Goal: Task Accomplishment & Management: Use online tool/utility

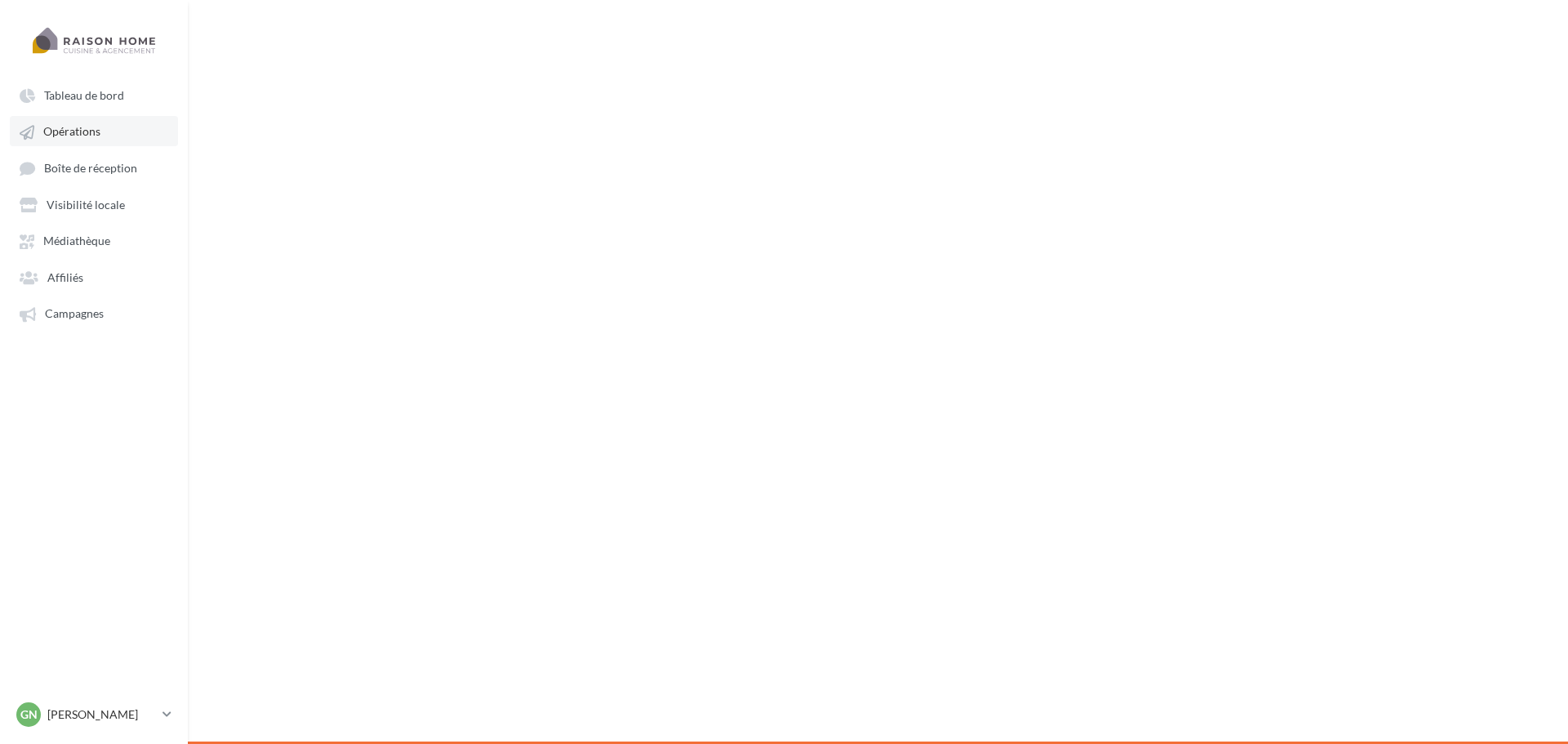
click at [49, 127] on span "Opérations" at bounding box center [71, 131] width 57 height 14
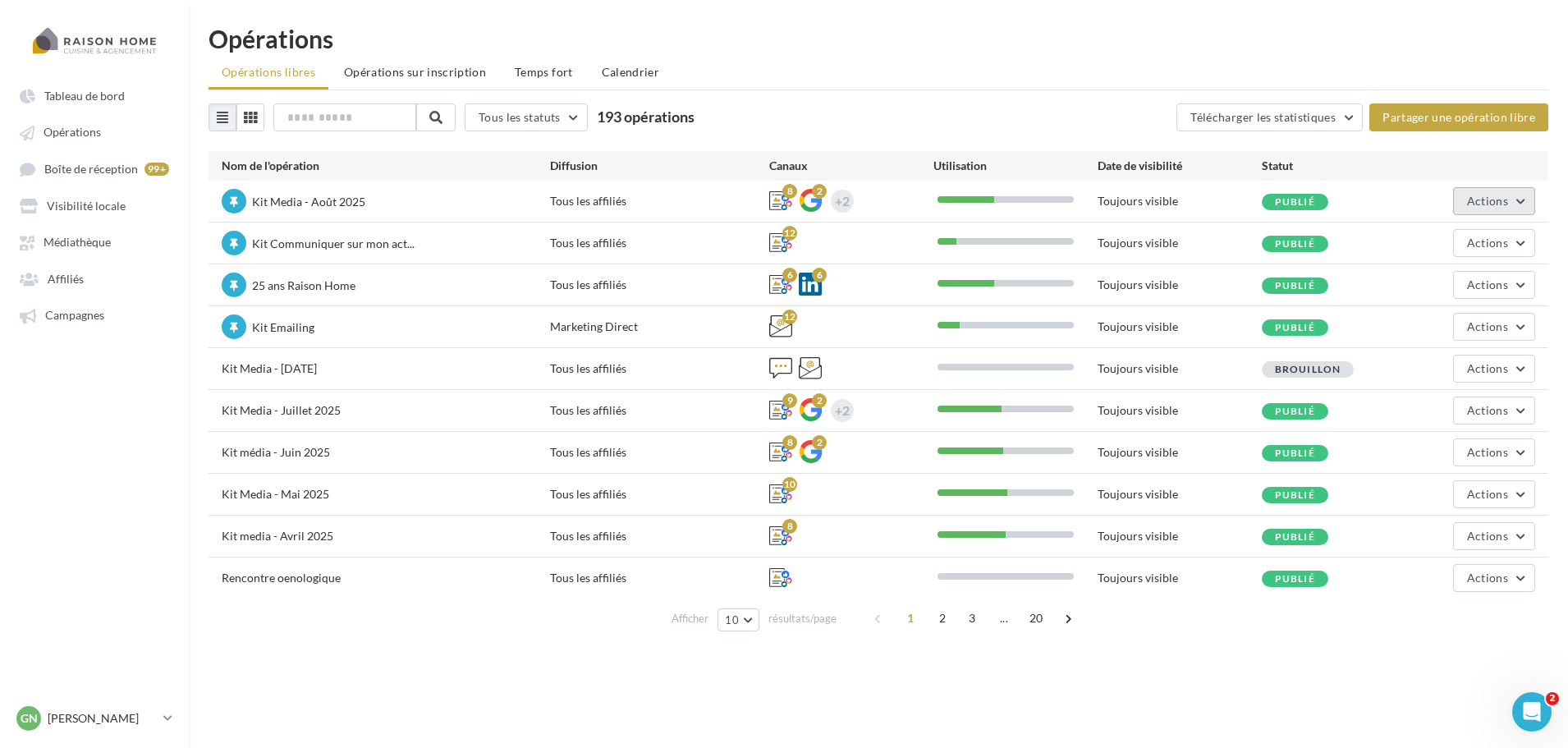
click at [1458, 199] on button "Actions" at bounding box center [1494, 201] width 82 height 28
click at [1416, 246] on button "Editer" at bounding box center [1448, 239] width 174 height 43
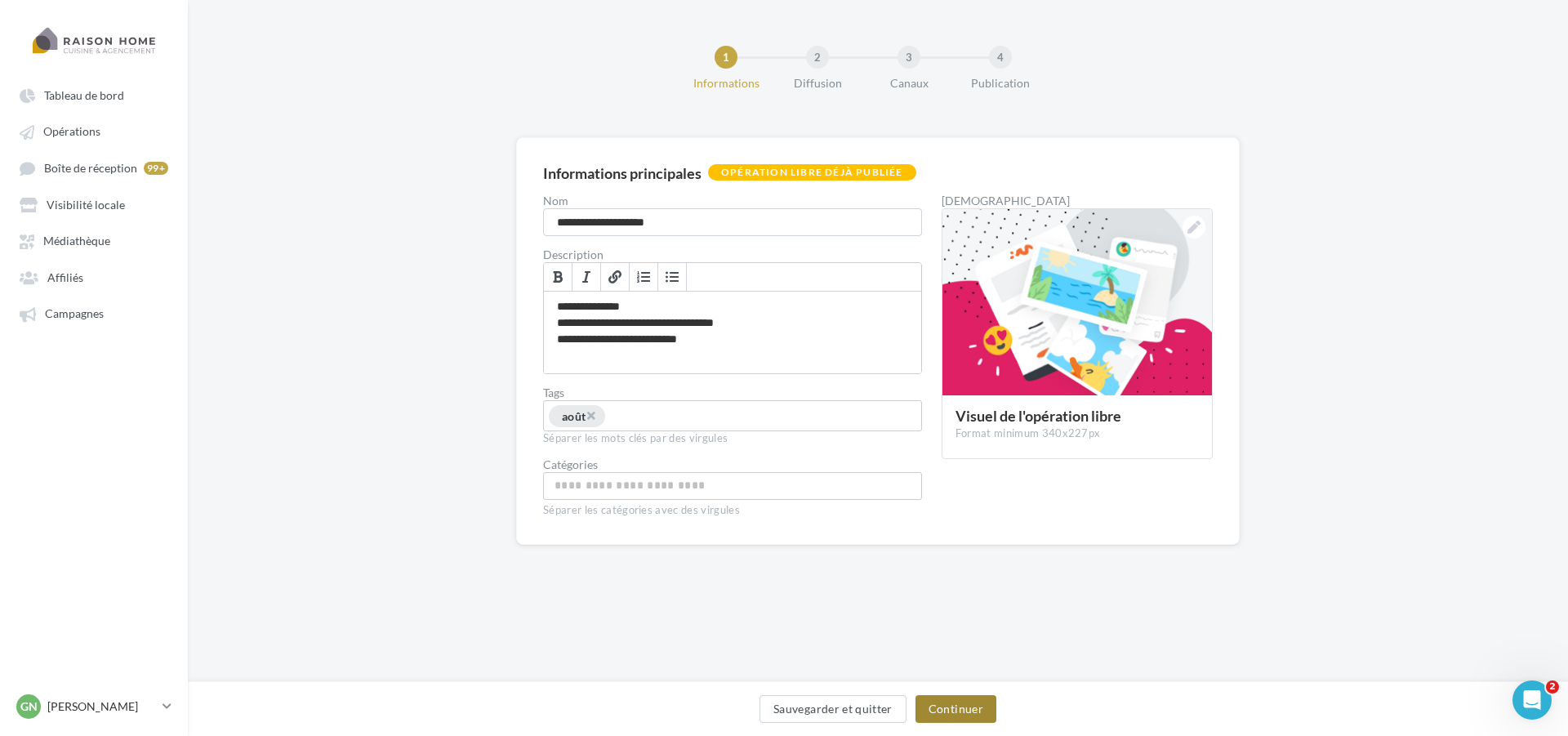
click at [941, 696] on button "Continuer" at bounding box center [956, 708] width 81 height 28
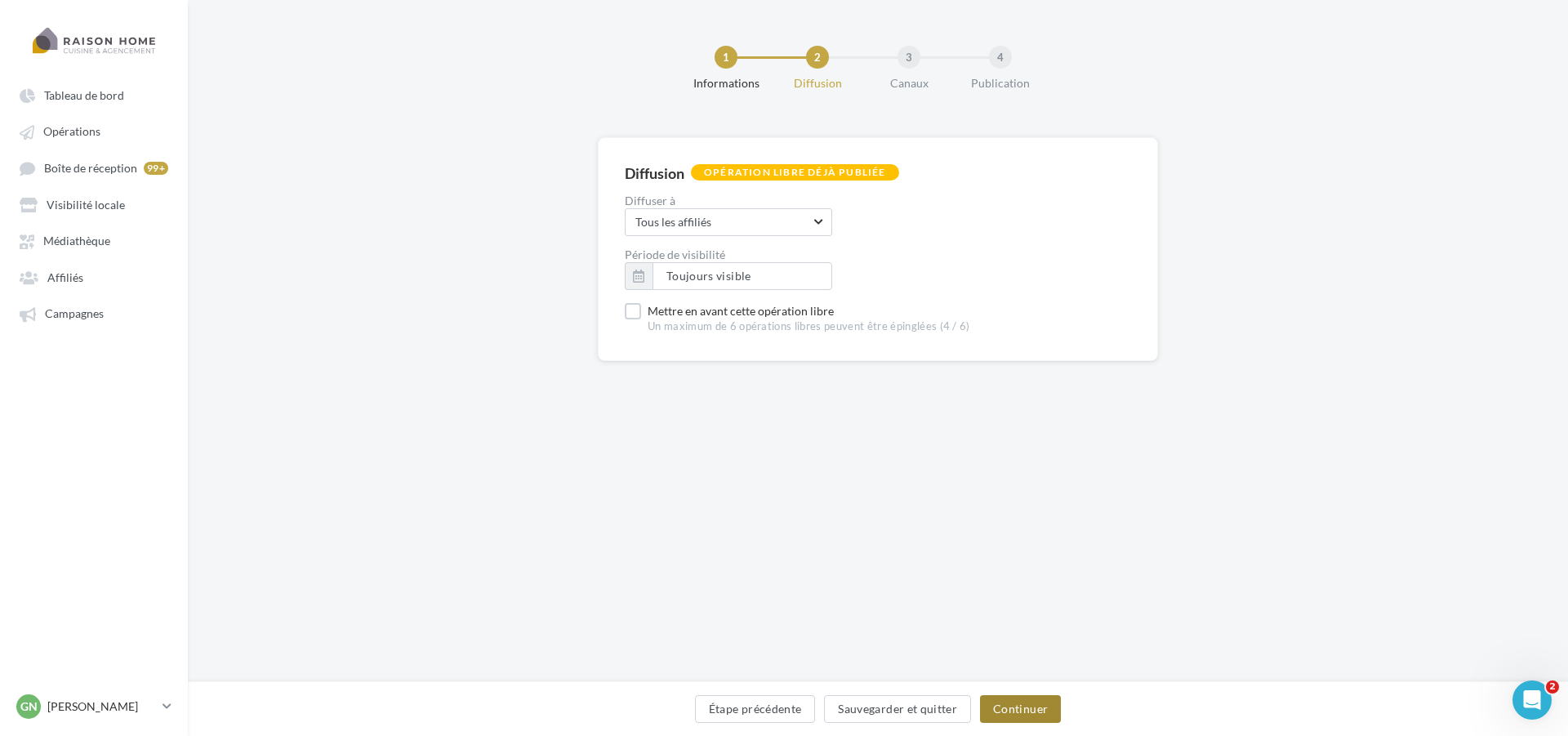
click at [1024, 709] on button "Continuer" at bounding box center [1020, 708] width 81 height 28
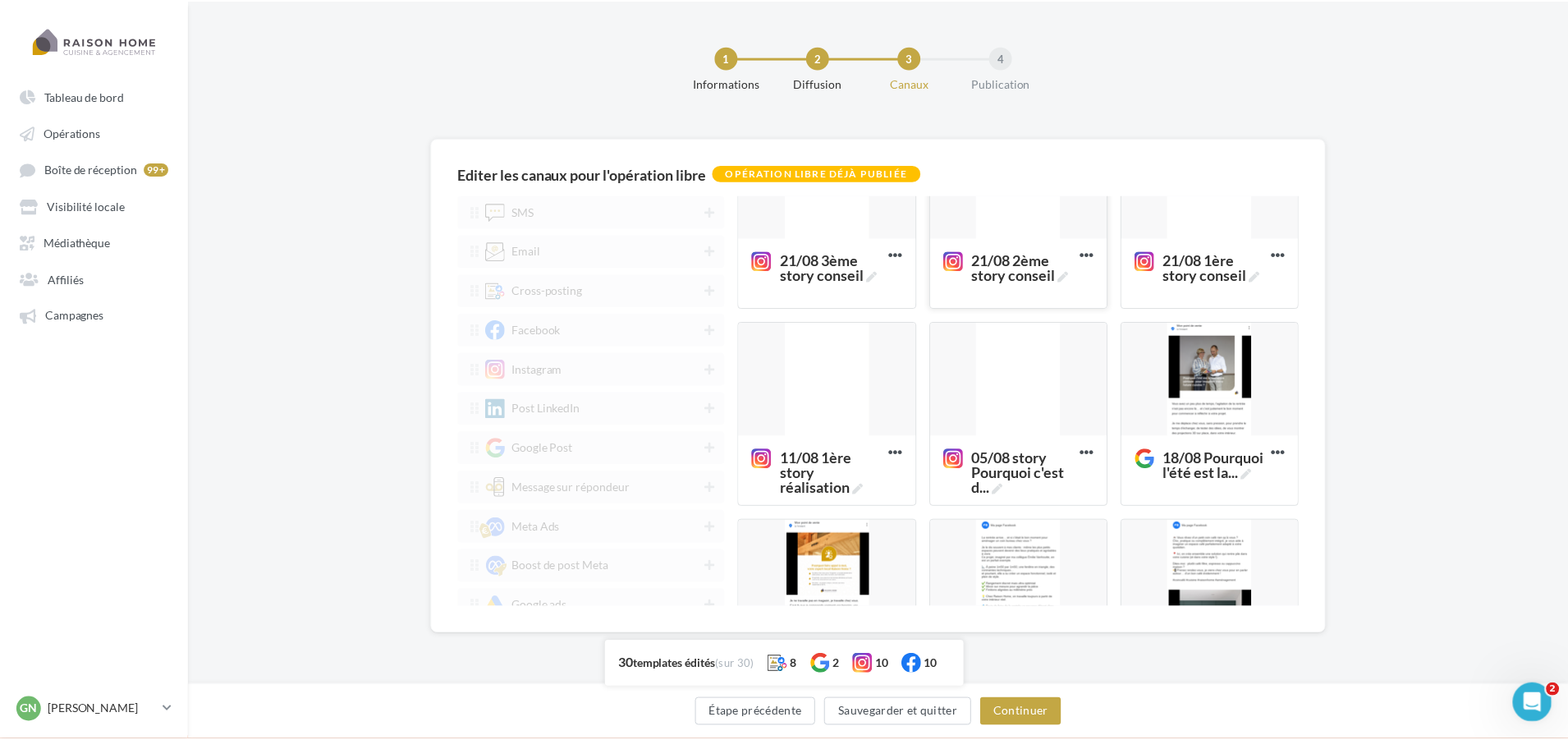
scroll to position [1396, 0]
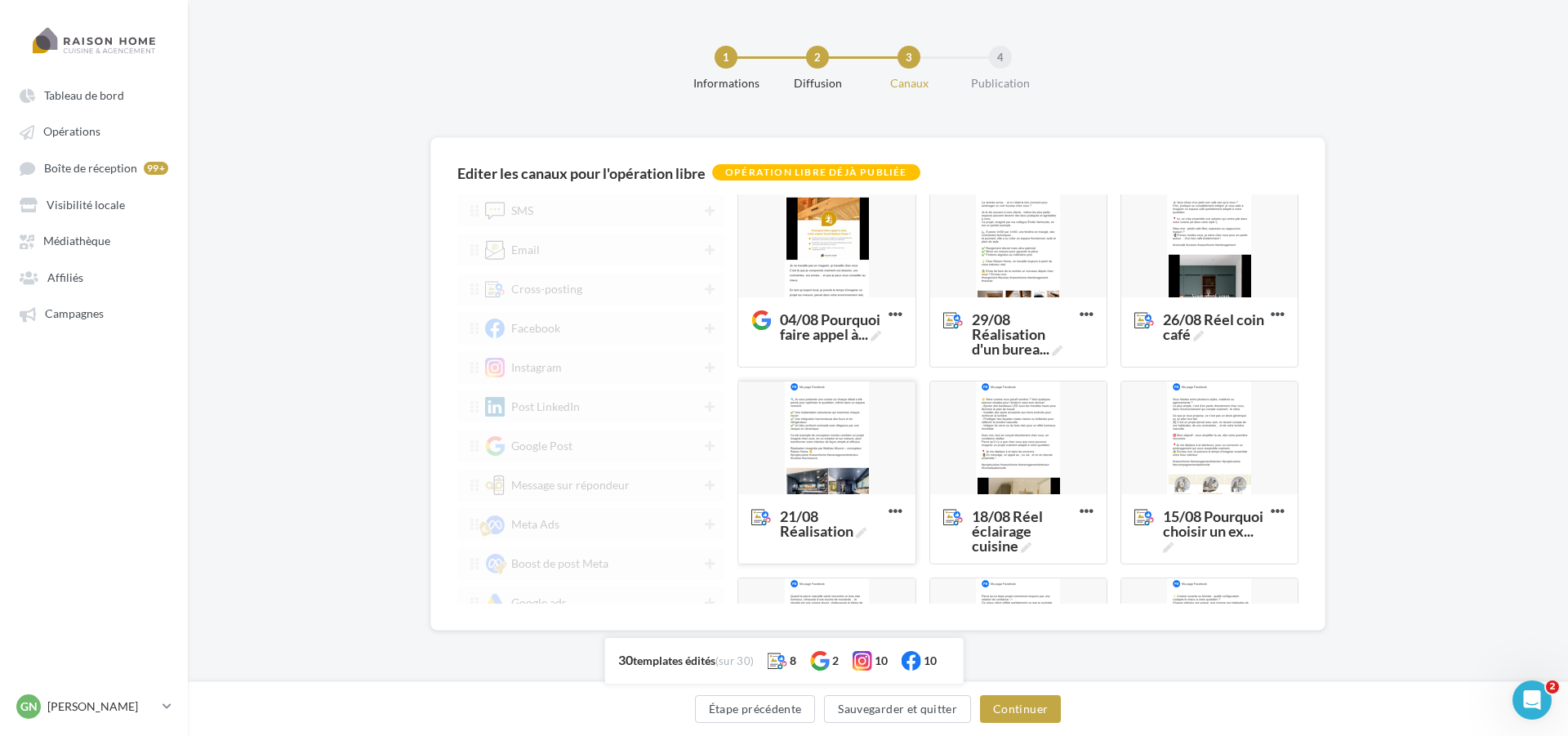
click at [806, 459] on div at bounding box center [825, 439] width 176 height 114
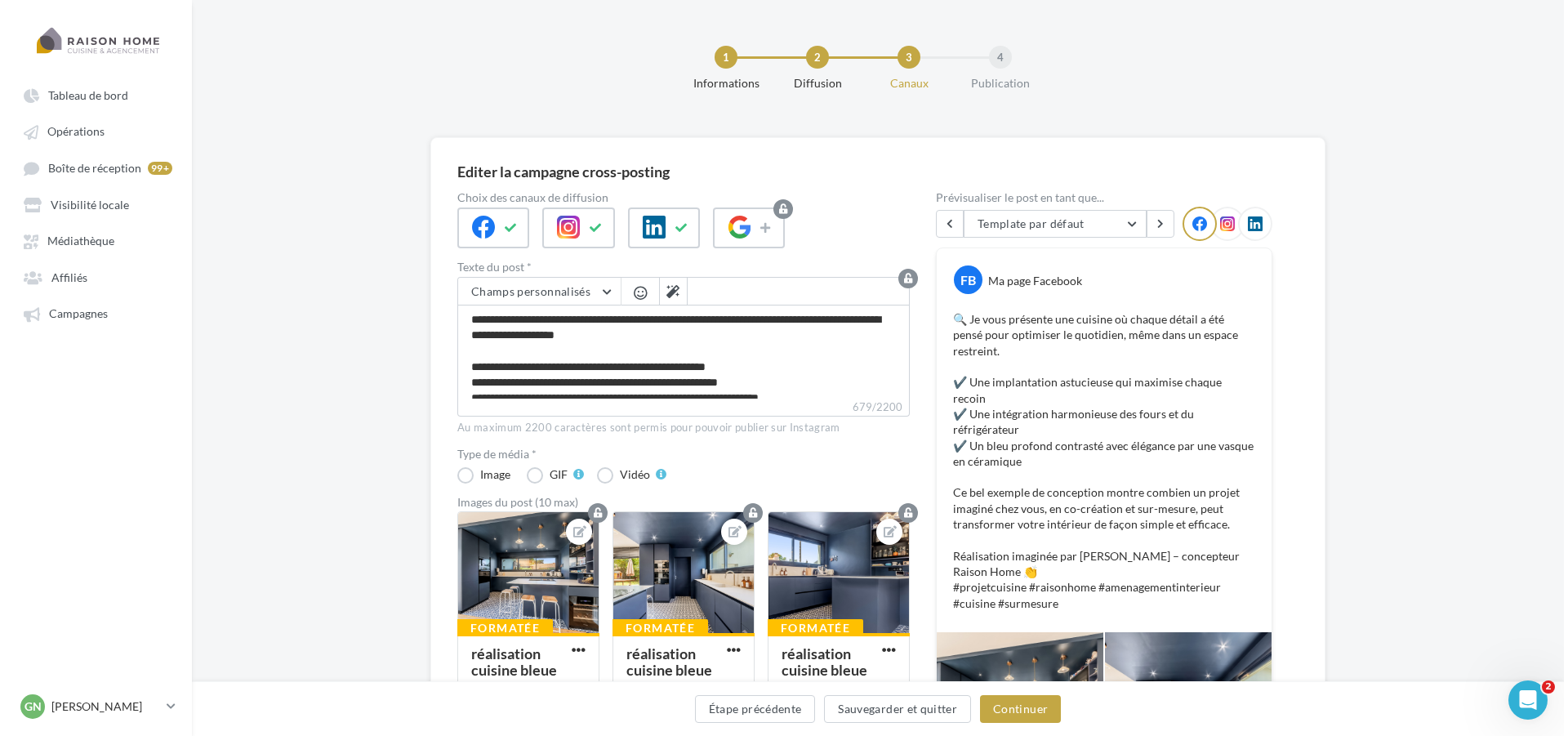
scroll to position [109, 0]
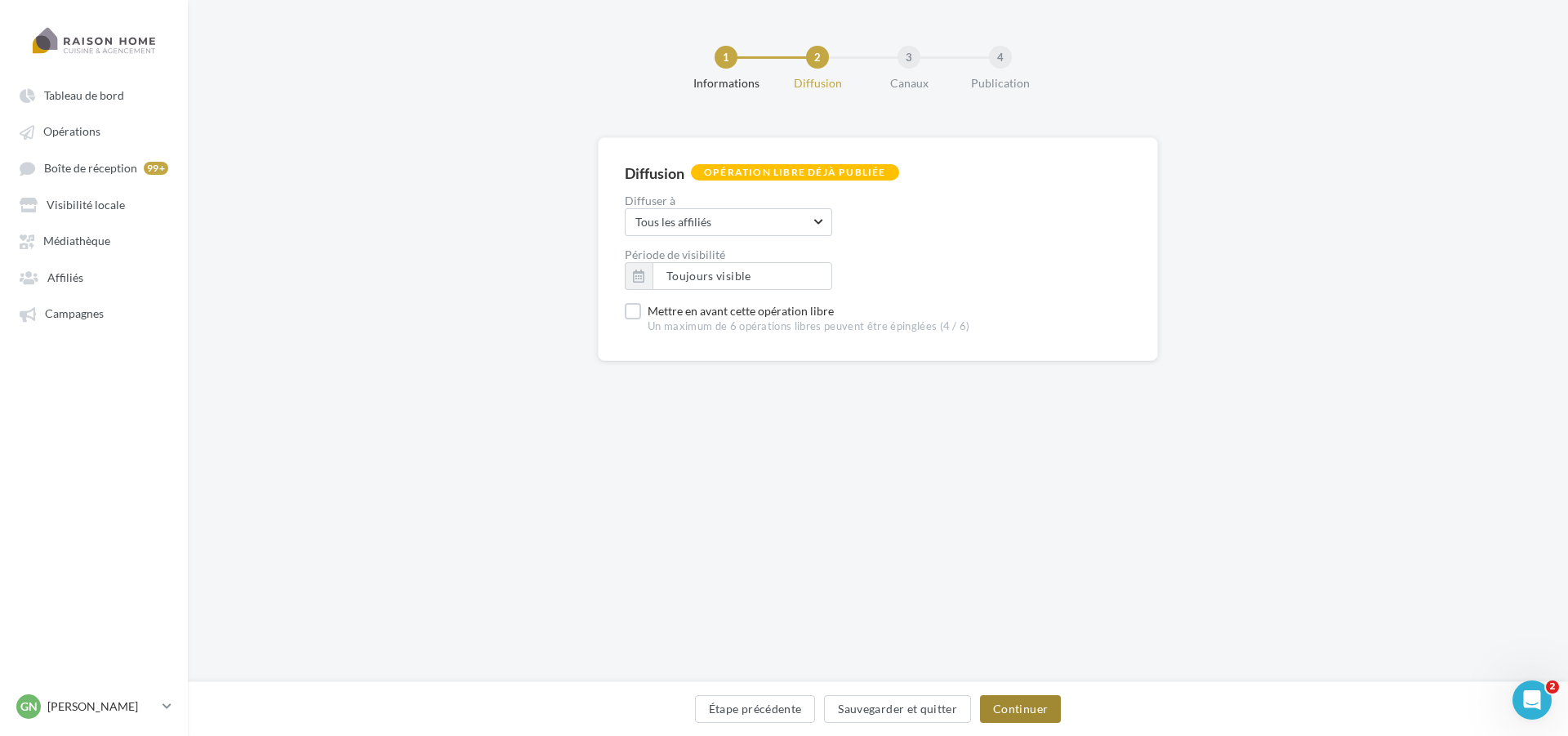
click at [1032, 698] on button "Continuer" at bounding box center [1020, 708] width 81 height 28
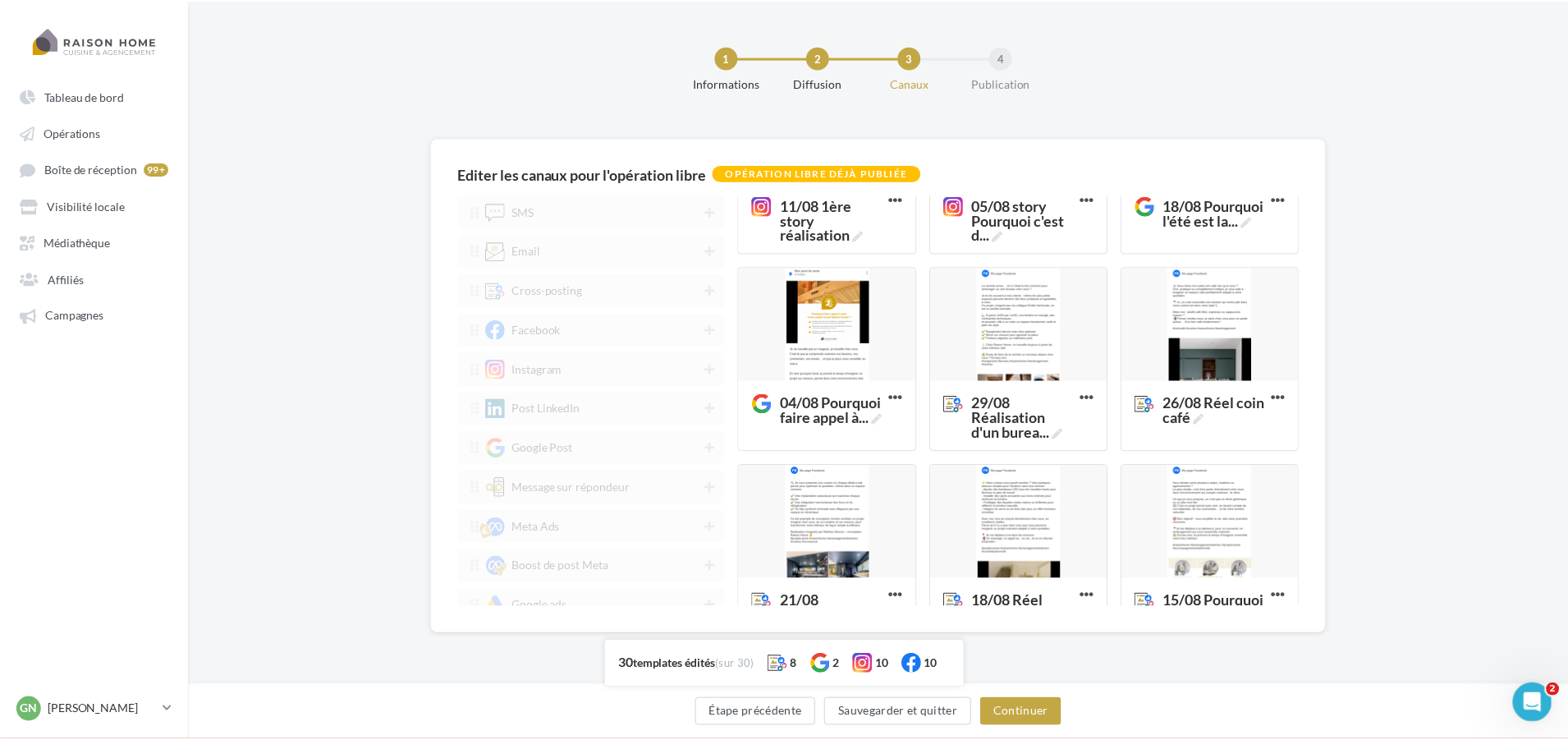
scroll to position [1396, 0]
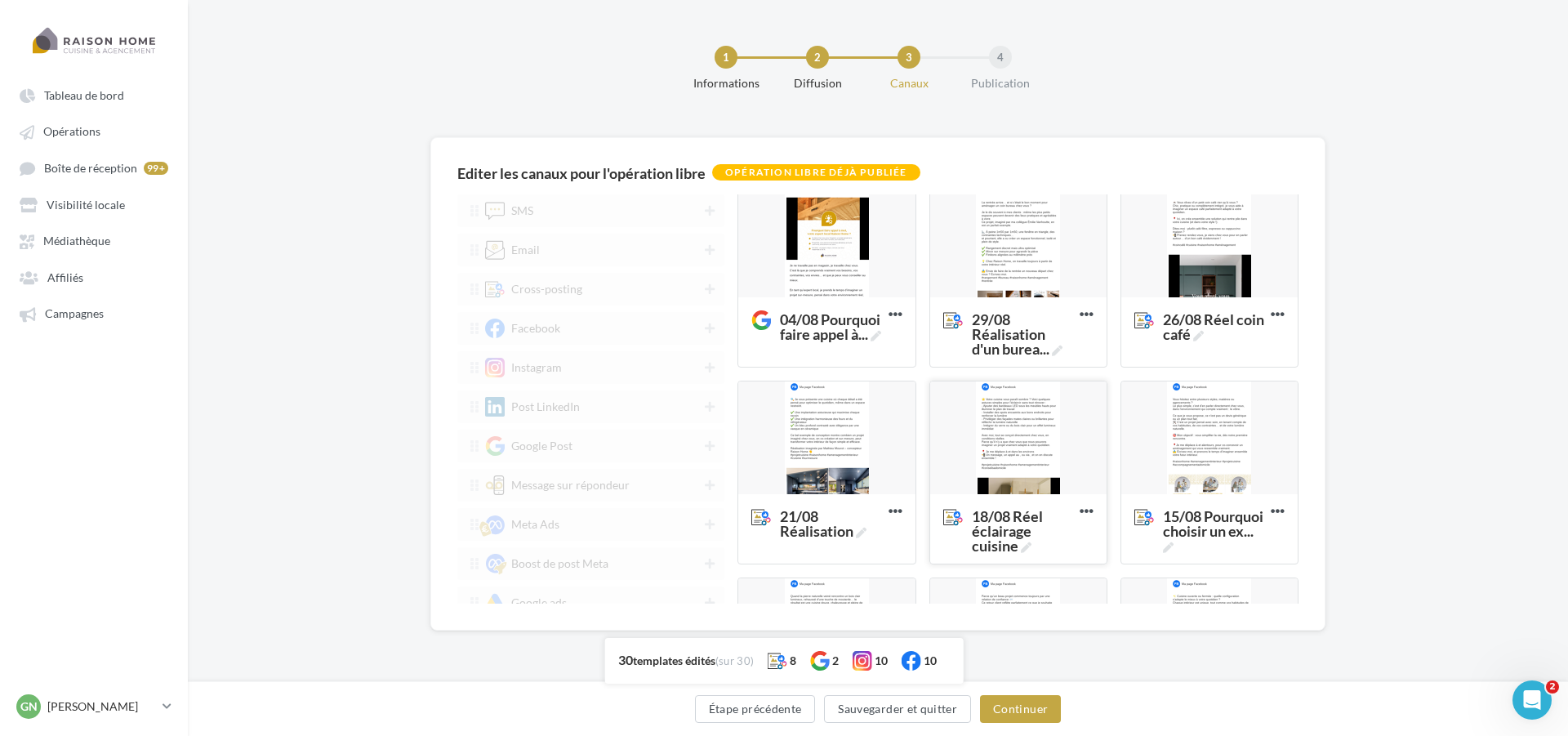
click at [1012, 428] on div at bounding box center [1018, 439] width 176 height 114
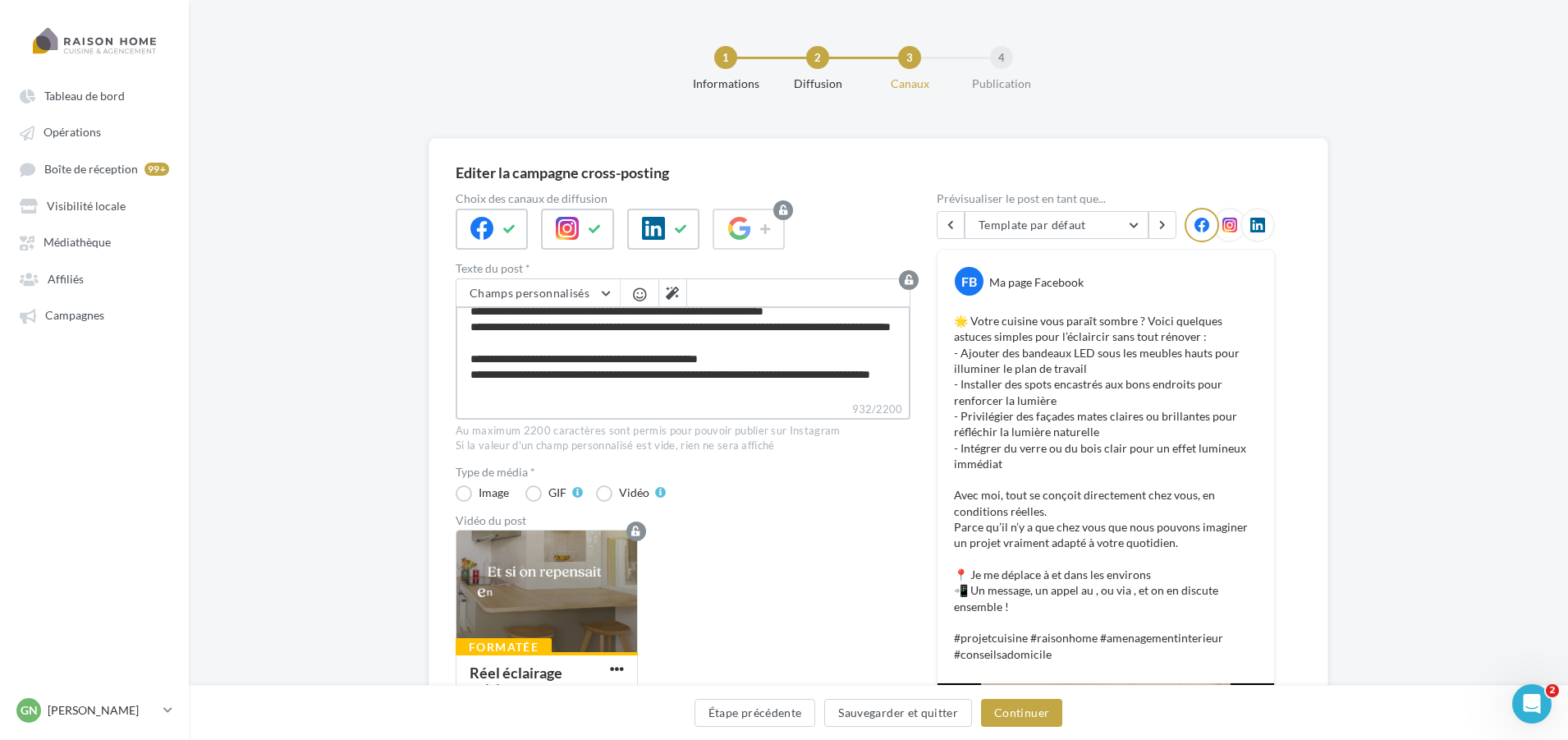
scroll to position [0, 0]
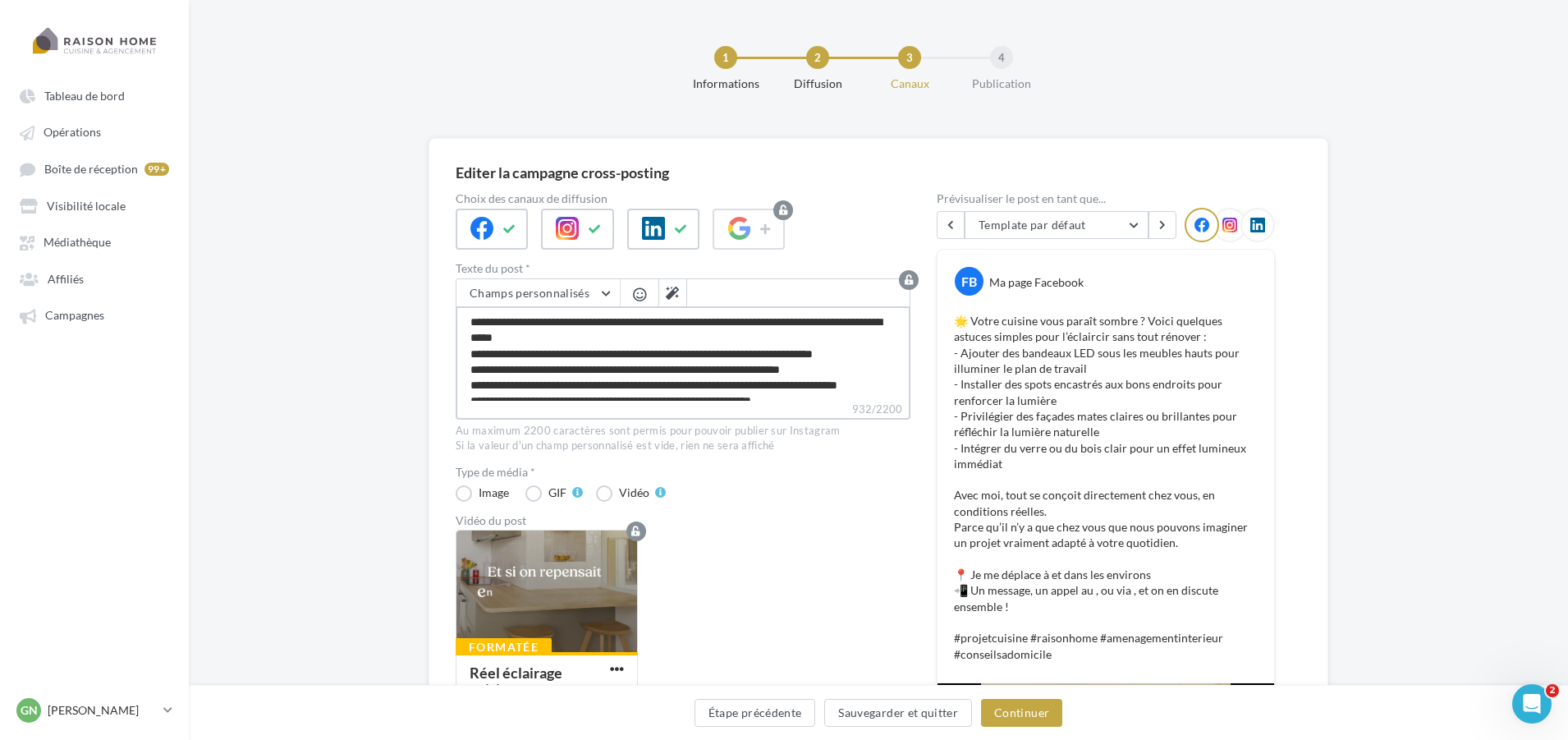
drag, startPoint x: 571, startPoint y: 377, endPoint x: 443, endPoint y: 293, distance: 153.1
click at [443, 293] on div "Editer la campagne cross-posting Choix des canaux de diffusion Texte du post * …" at bounding box center [879, 726] width 900 height 1177
